Goal: Task Accomplishment & Management: Manage account settings

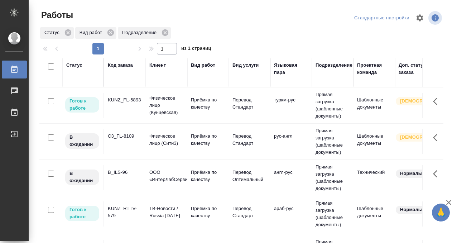
click at [120, 66] on div "Код заказа" at bounding box center [120, 65] width 25 height 7
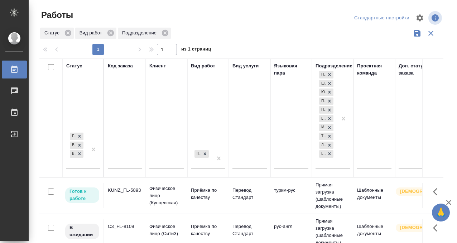
click at [120, 161] on input "text" at bounding box center [125, 163] width 34 height 9
paste input "SM_FL-4632"
type input "SM_FL-4632"
click at [87, 162] on div "Готов к работе В работе В ожидании" at bounding box center [76, 149] width 21 height 37
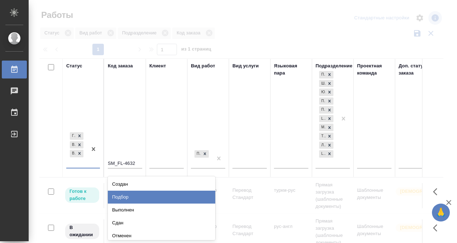
scroll to position [3, 0]
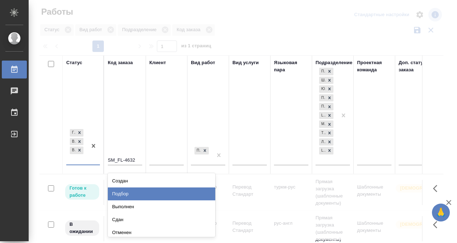
click at [122, 195] on div "Подбор" at bounding box center [161, 193] width 107 height 13
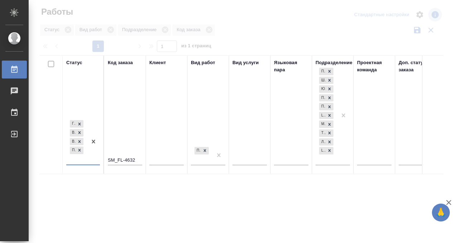
scroll to position [4, 0]
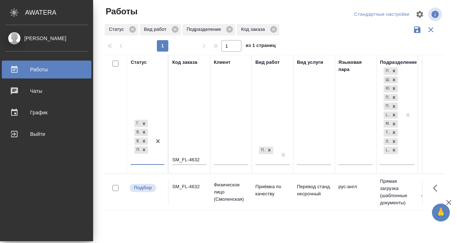
click at [18, 69] on div "Работы" at bounding box center [46, 69] width 82 height 11
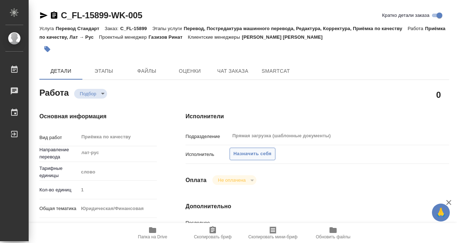
click at [249, 152] on span "Назначить себя" at bounding box center [252, 154] width 38 height 8
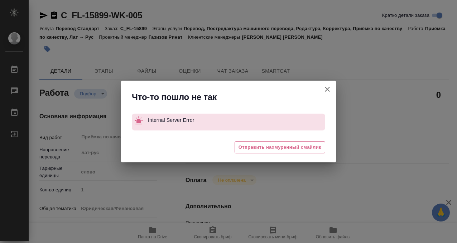
click at [328, 89] on icon "button" at bounding box center [327, 89] width 5 height 5
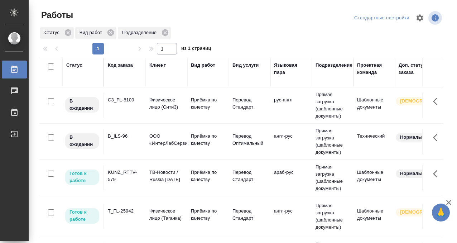
click at [119, 173] on div "KUNZ_RTTV-579" at bounding box center [125, 176] width 34 height 14
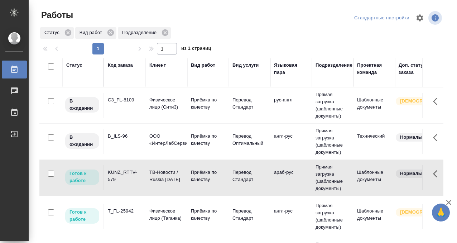
click at [119, 173] on div "KUNZ_RTTV-579" at bounding box center [125, 176] width 34 height 14
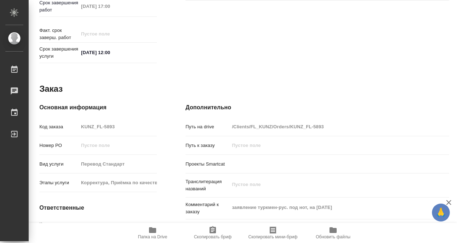
scroll to position [382, 0]
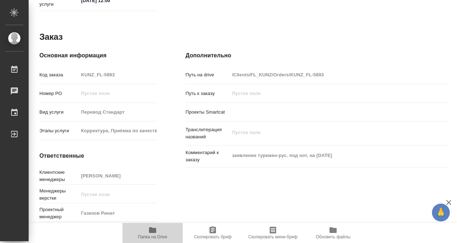
click at [151, 230] on icon "button" at bounding box center [152, 230] width 7 height 6
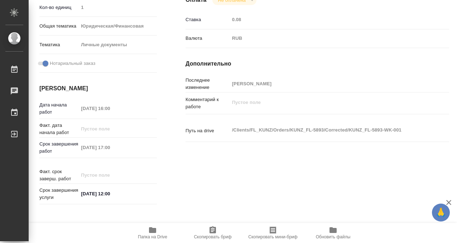
scroll to position [0, 0]
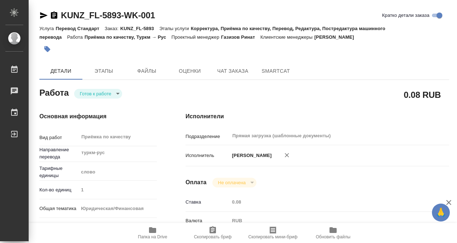
click at [49, 48] on icon "button" at bounding box center [47, 49] width 6 height 6
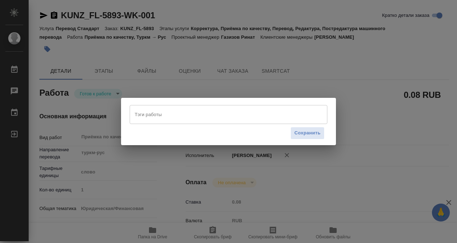
click at [199, 110] on input "Тэги работы" at bounding box center [222, 114] width 178 height 12
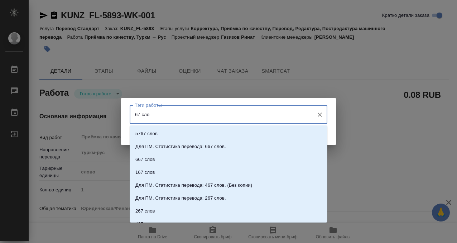
type input "67 слов"
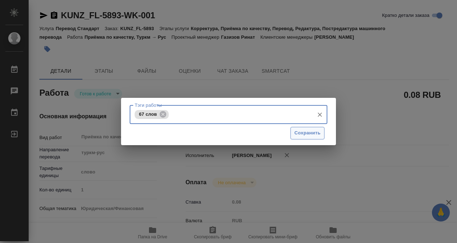
click at [297, 132] on span "Сохранить" at bounding box center [307, 133] width 26 height 8
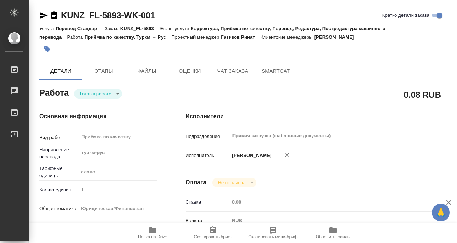
type input "readyForWork"
type input "туркм-рус"
type input "5a8b1489cc6b4906c91bfd90"
type input "1"
type input "yr-fn"
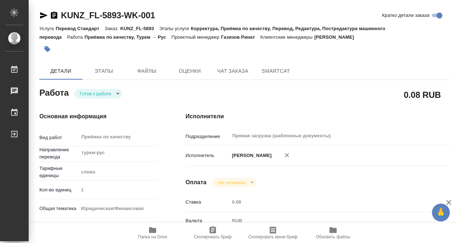
type input "5a8b8b956a9677013d343cfe"
checkbox input "true"
type input "10.09.2025 16:00"
type input "10.09.2025 17:00"
type input "[DATE] 12:00"
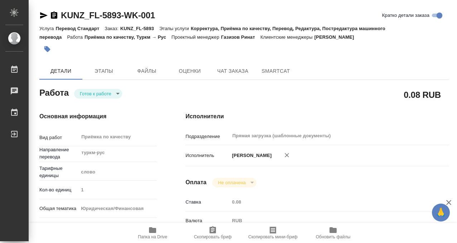
type input "Прямая загрузка (шаблонные документы)"
type input "notPayed"
type input "0.08"
type input "RUB"
type input "[PERSON_NAME]"
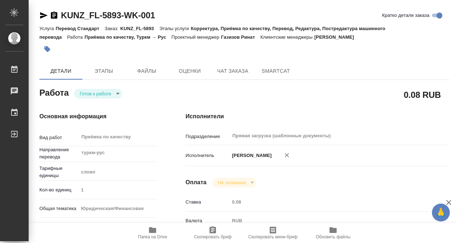
type input "KUNZ_FL-5893"
type input "Перевод Стандарт"
type input "Корректура, Приёмка по качеству, Перевод, Редактура, Постредактура машинного пе…"
type input "[PERSON_NAME]"
type input "/Clients/FL_KUNZ/Orders/KUNZ_FL-5893"
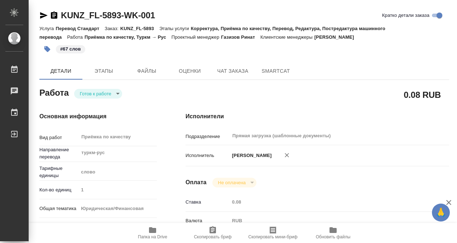
click at [95, 96] on body "🙏 .cls-1 fill:#fff; AWATERA Kobzeva Elizaveta Работы 0 Чаты График Выйти KUNZ_F…" at bounding box center [228, 121] width 457 height 243
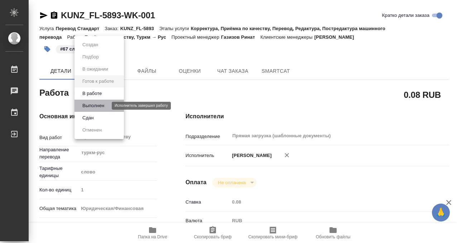
click at [95, 106] on button "Выполнен" at bounding box center [93, 106] width 26 height 8
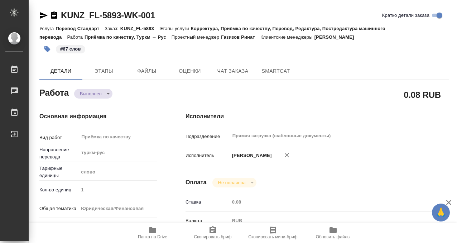
type textarea "x"
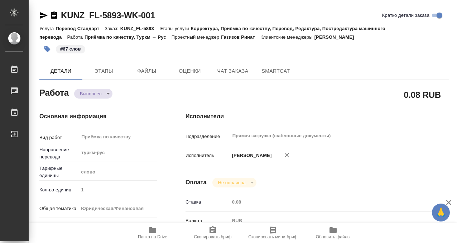
type textarea "x"
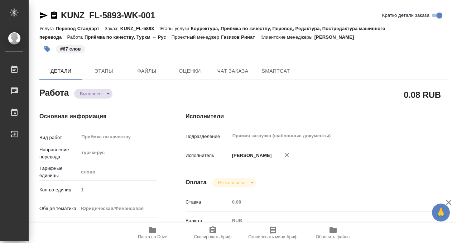
click at [54, 14] on icon "button" at bounding box center [54, 15] width 9 height 9
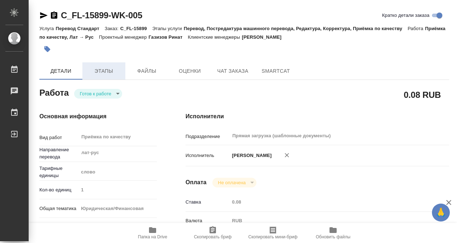
click at [116, 71] on span "Этапы" at bounding box center [104, 71] width 34 height 9
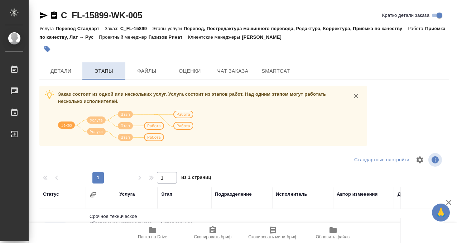
scroll to position [123, 0]
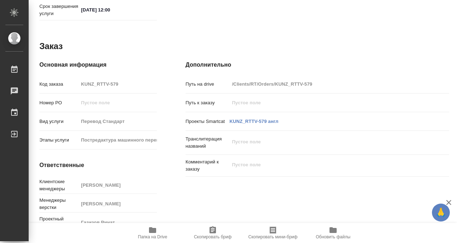
scroll to position [382, 0]
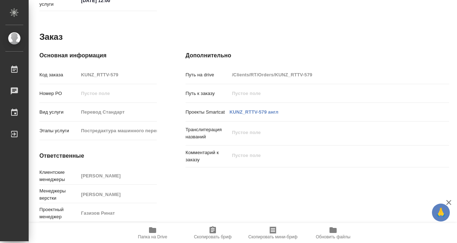
click at [149, 233] on icon "button" at bounding box center [152, 230] width 9 height 9
